Goal: Information Seeking & Learning: Find specific fact

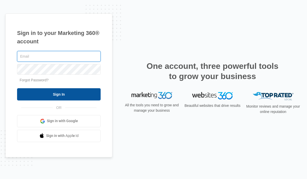
type input "[PERSON_NAME][EMAIL_ADDRESS][DOMAIN_NAME]"
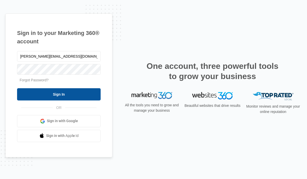
click at [66, 92] on input "Sign In" at bounding box center [59, 94] width 84 height 12
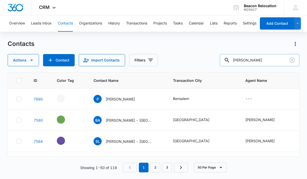
click at [261, 60] on input "brandon" at bounding box center [260, 60] width 80 height 12
type input "b"
type input "john coleman"
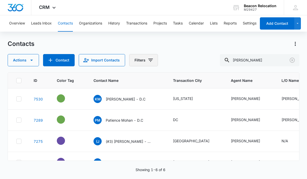
click at [150, 60] on icon "Filters" at bounding box center [150, 60] width 5 height 3
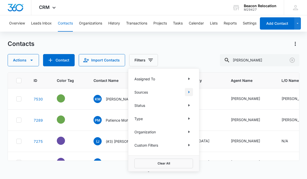
click at [186, 92] on button "Show Sources filters" at bounding box center [189, 92] width 8 height 8
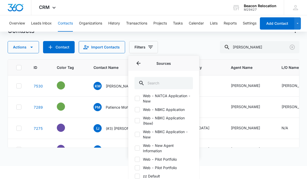
scroll to position [31, 0]
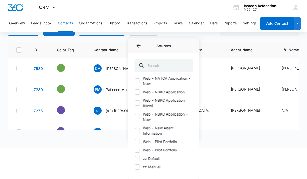
click at [139, 130] on icon at bounding box center [137, 130] width 5 height 5
click at [135, 131] on input "Web - New Agent Information" at bounding box center [135, 131] width 0 height 0
checkbox input "true"
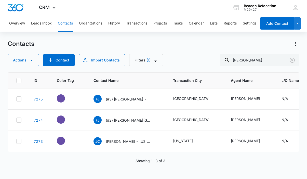
scroll to position [0, 0]
click at [222, 91] on tbody "7275 (J (#3) John Coleman - Hyattsville, MD Hyattsville John Coleman N/A Web - …" at bounding box center [308, 119] width 601 height 63
